Goal: Information Seeking & Learning: Check status

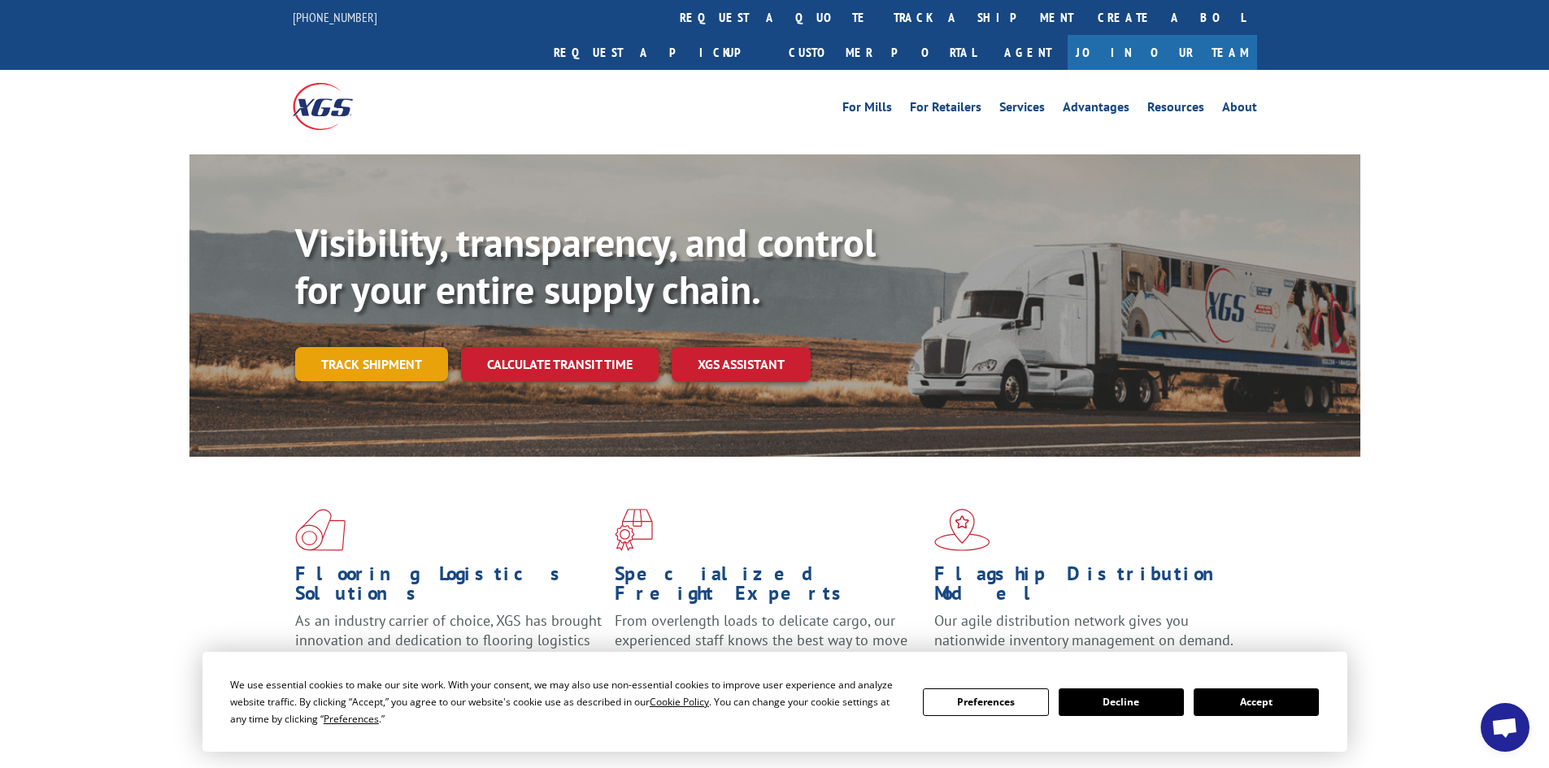
click at [362, 347] on link "Track shipment" at bounding box center [371, 364] width 153 height 34
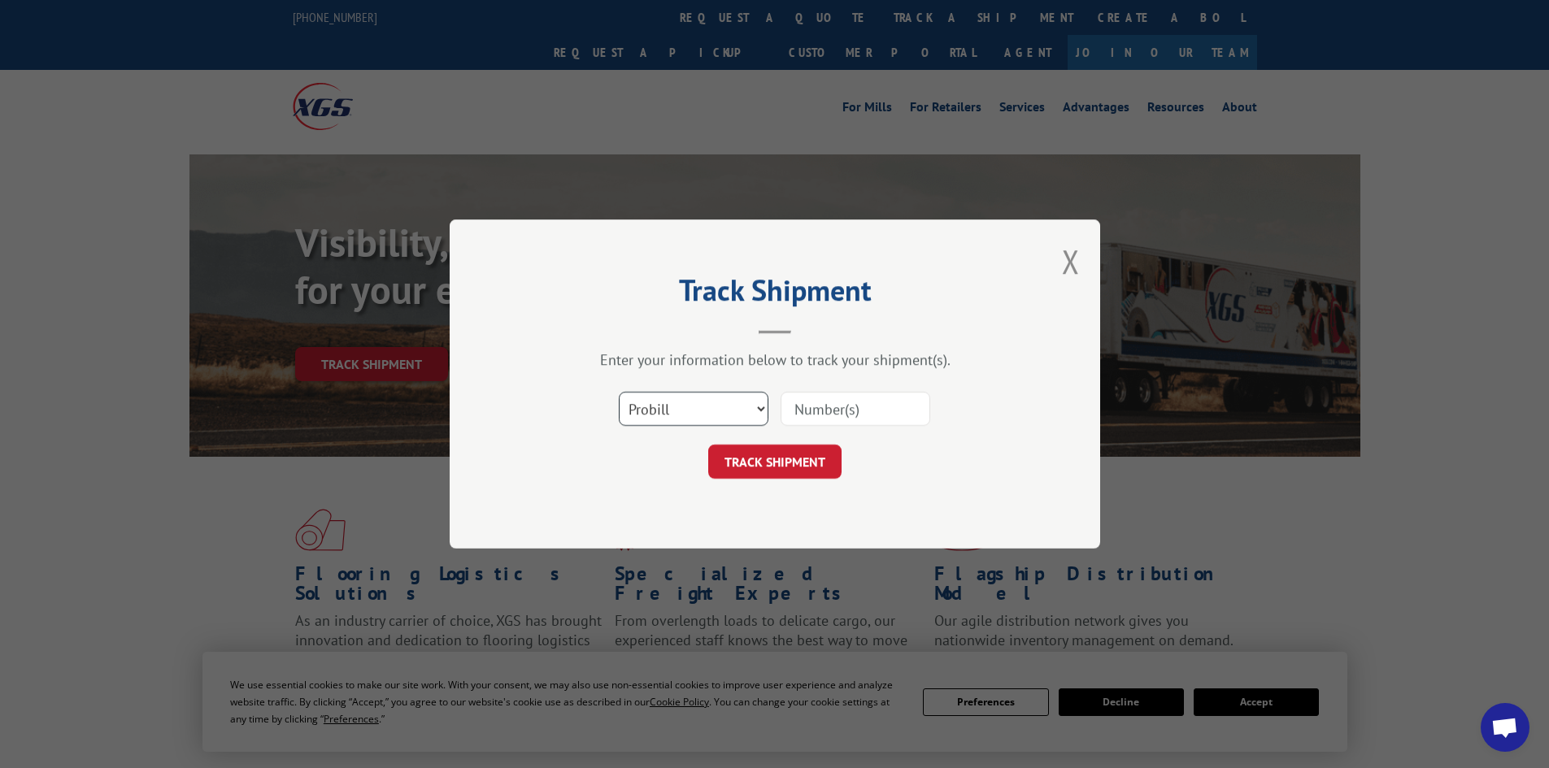
click at [684, 414] on select "Select category... Probill BOL PO" at bounding box center [694, 409] width 150 height 34
select select "bol"
click at [619, 392] on select "Select category... Probill BOL PO" at bounding box center [694, 409] width 150 height 34
click at [843, 405] on input at bounding box center [855, 409] width 150 height 34
paste input "B690814"
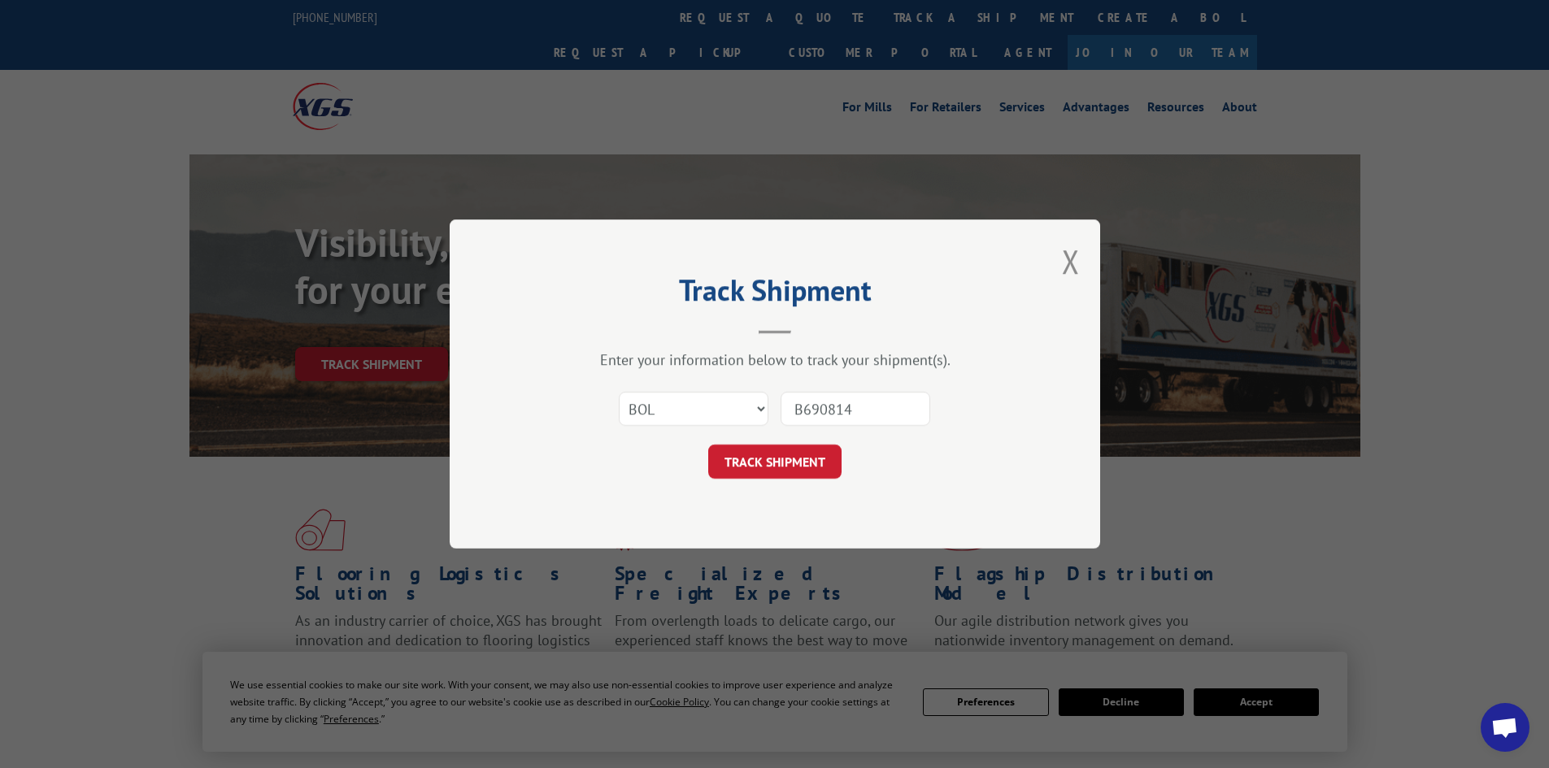
type input "B690814"
click at [771, 468] on button "TRACK SHIPMENT" at bounding box center [774, 462] width 133 height 34
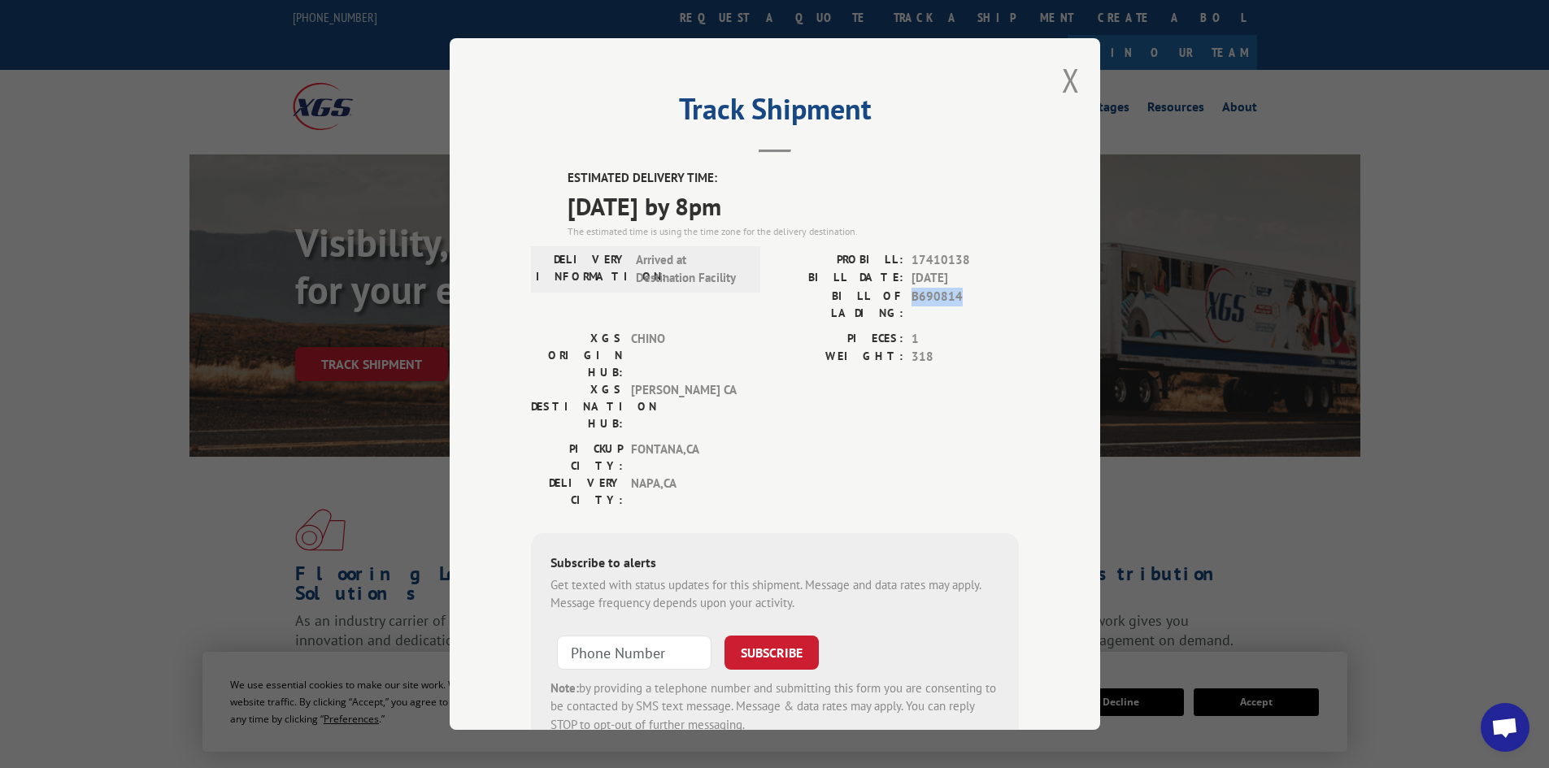
drag, startPoint x: 906, startPoint y: 299, endPoint x: 961, endPoint y: 299, distance: 54.5
click at [961, 299] on span "B690814" at bounding box center [964, 305] width 107 height 34
click at [969, 330] on span "1" at bounding box center [964, 339] width 107 height 19
click at [1053, 69] on div "Track Shipment ESTIMATED DELIVERY TIME: [DATE] by 8pm The estimated time is usi…" at bounding box center [775, 384] width 650 height 692
drag, startPoint x: 1059, startPoint y: 74, endPoint x: 136, endPoint y: 33, distance: 924.4
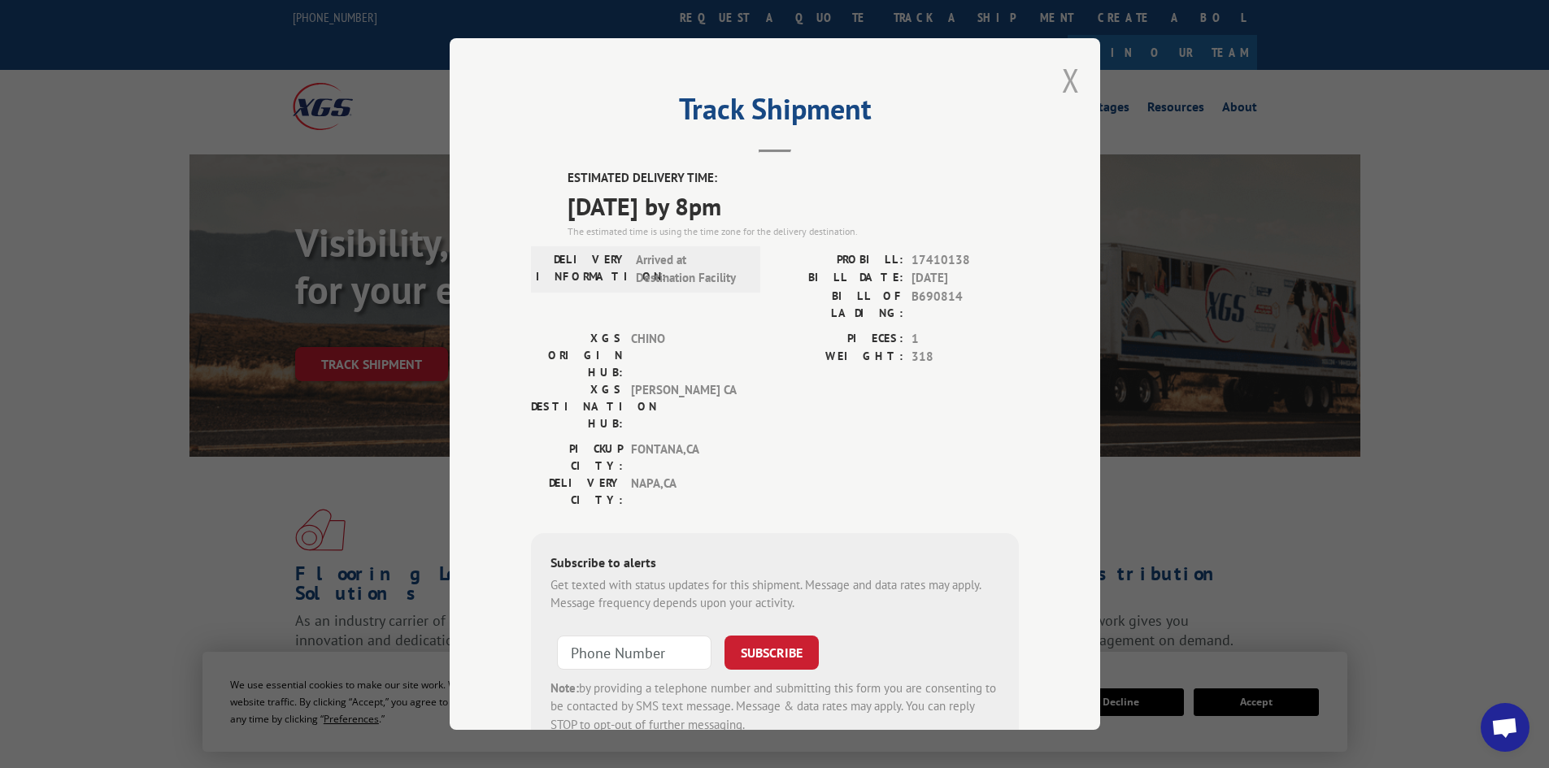
click at [1045, 72] on div "Track Shipment ESTIMATED DELIVERY TIME: [DATE] by 8pm The estimated time is usi…" at bounding box center [775, 384] width 650 height 692
click at [1067, 78] on button "Close modal" at bounding box center [1071, 80] width 18 height 43
